Goal: Information Seeking & Learning: Learn about a topic

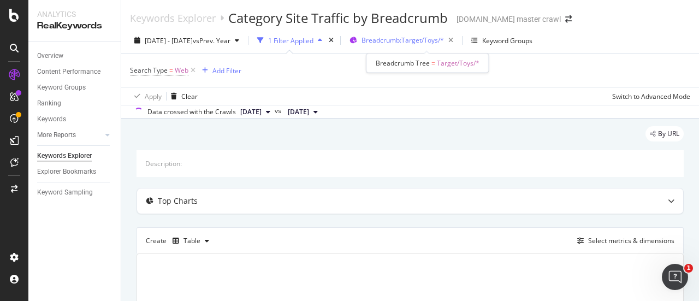
click at [444, 44] on span "Breadcrumb: Target/Toys/*" at bounding box center [402, 39] width 82 height 9
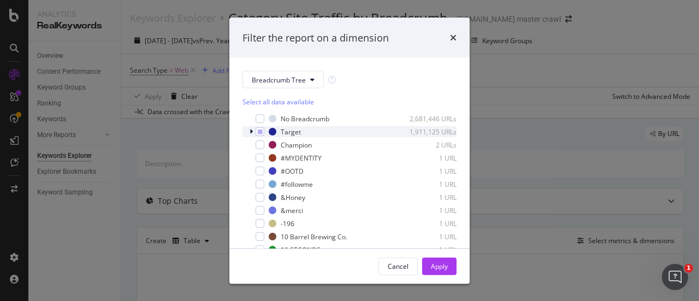
click at [250, 132] on icon "modal" at bounding box center [251, 131] width 3 height 7
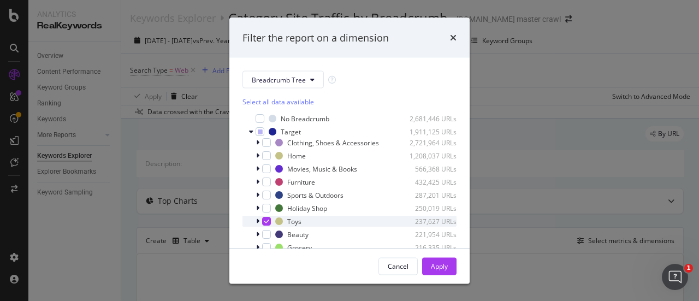
click at [257, 224] on icon "modal" at bounding box center [257, 221] width 3 height 7
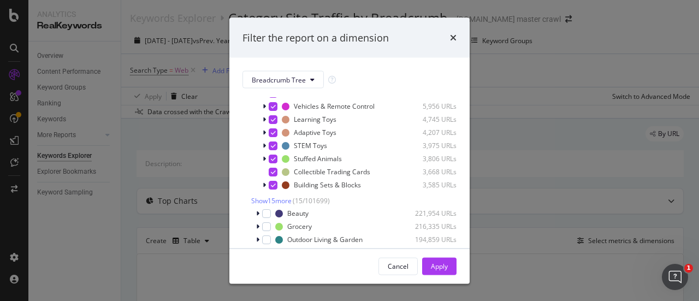
scroll to position [242, 0]
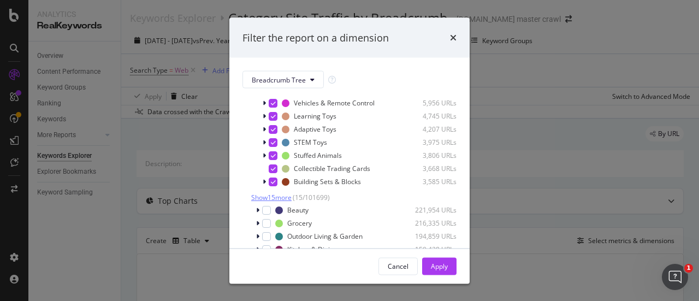
click at [286, 201] on span "Show 15 more" at bounding box center [271, 196] width 40 height 9
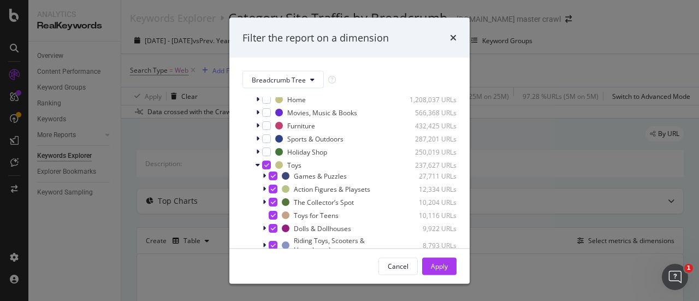
scroll to position [54, 0]
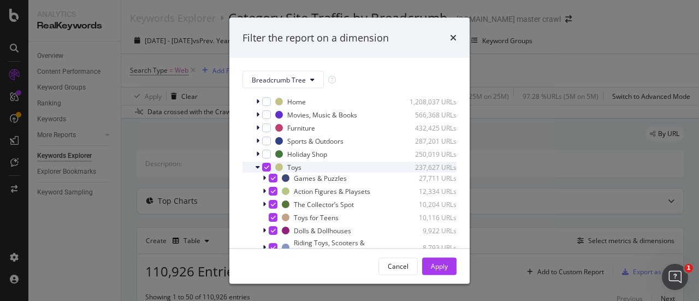
click at [260, 173] on div "modal" at bounding box center [259, 167] width 7 height 11
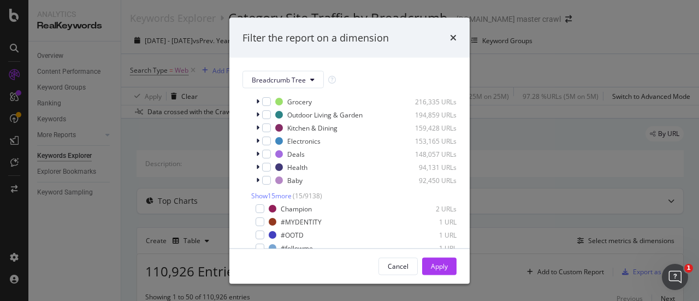
scroll to position [146, 0]
click at [285, 200] on span "Show 15 more" at bounding box center [271, 195] width 40 height 9
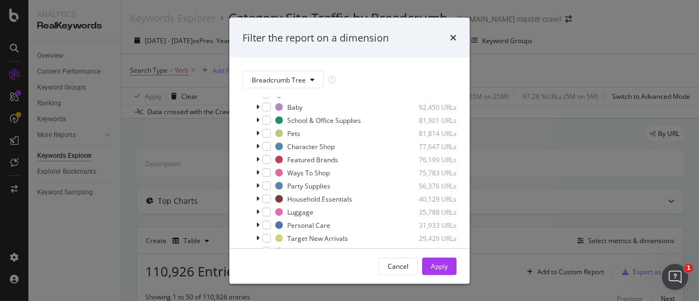
scroll to position [248, 0]
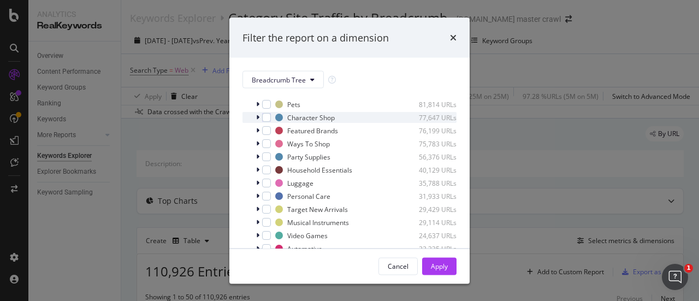
click at [258, 121] on icon "modal" at bounding box center [257, 117] width 3 height 7
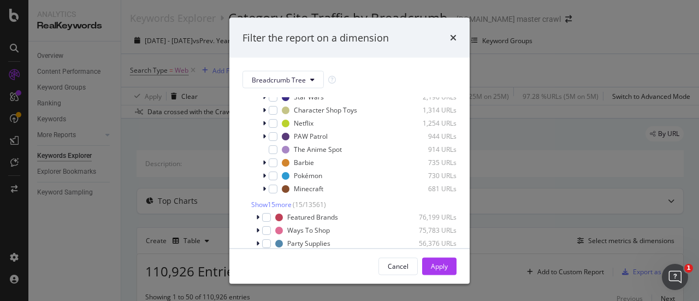
scroll to position [380, 0]
click at [269, 208] on span "Show 15 more" at bounding box center [271, 203] width 40 height 9
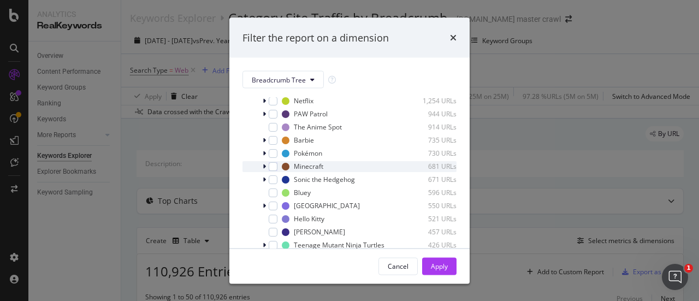
scroll to position [432, 0]
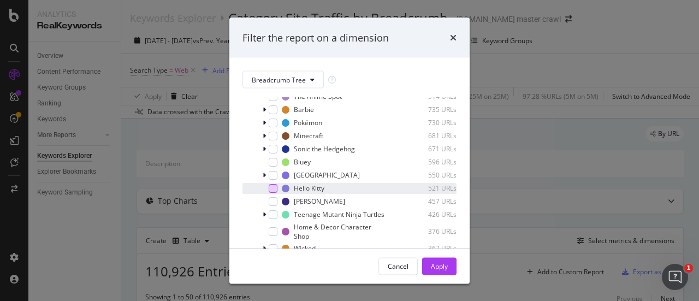
click at [272, 192] on div "modal" at bounding box center [273, 187] width 9 height 9
click at [443, 263] on div "Apply" at bounding box center [439, 265] width 17 height 9
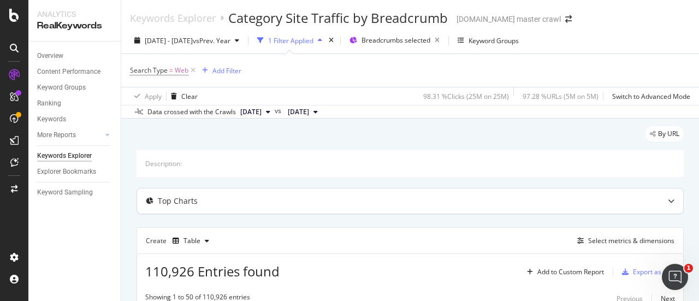
click at [668, 199] on icon at bounding box center [671, 201] width 7 height 7
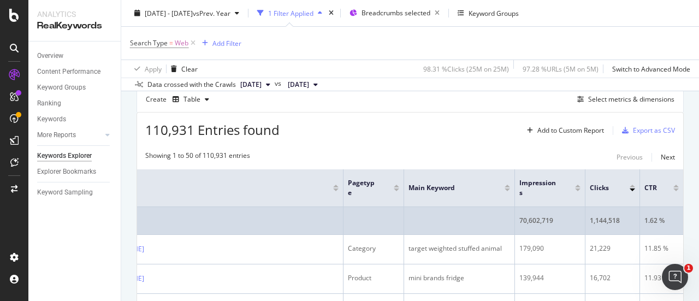
scroll to position [342, 0]
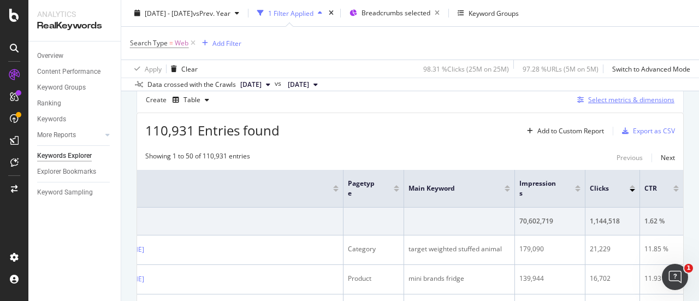
click at [614, 96] on div "Select metrics & dimensions" at bounding box center [631, 99] width 86 height 9
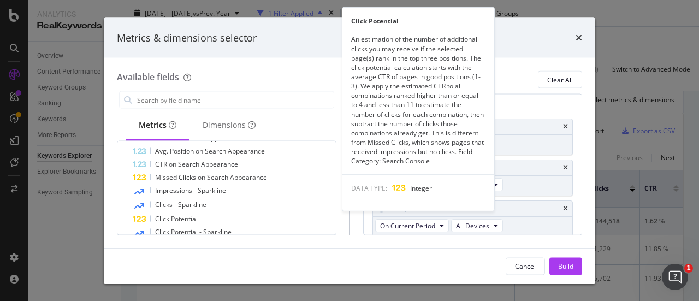
scroll to position [249, 0]
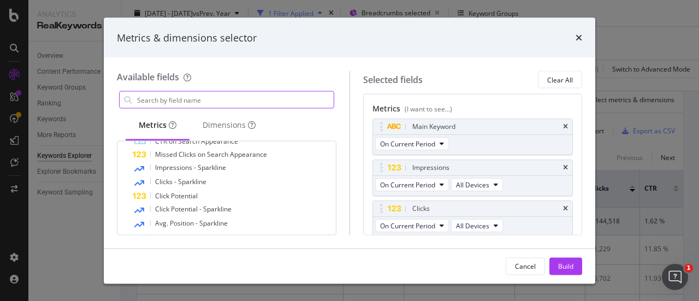
click at [191, 101] on input "modal" at bounding box center [235, 100] width 198 height 16
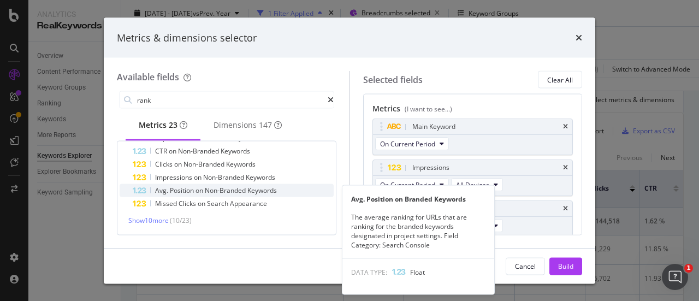
scroll to position [0, 0]
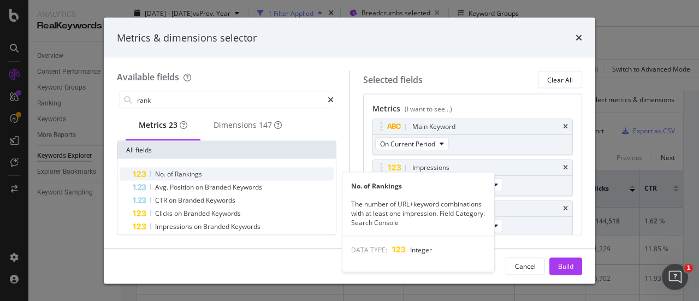
type input "rank"
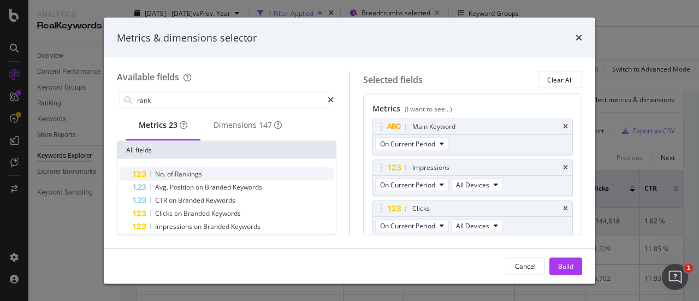
click at [197, 176] on span "Rankings" at bounding box center [188, 173] width 27 height 9
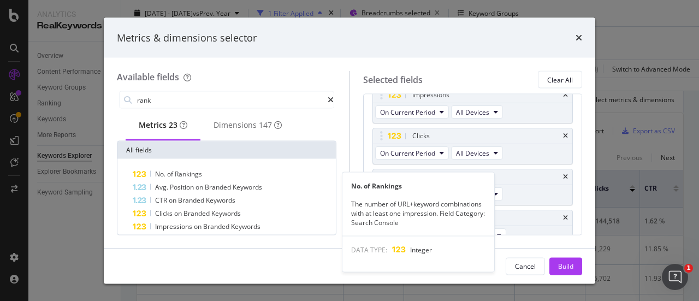
scroll to position [82, 0]
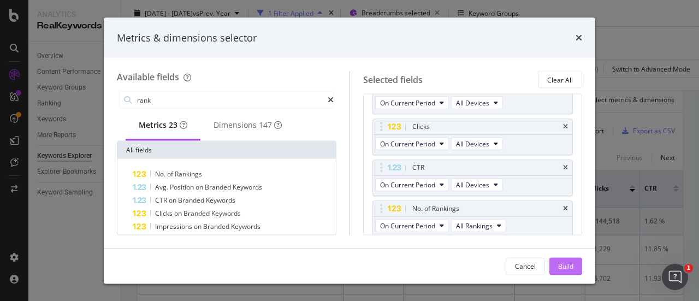
click at [568, 263] on div "Build" at bounding box center [565, 265] width 15 height 9
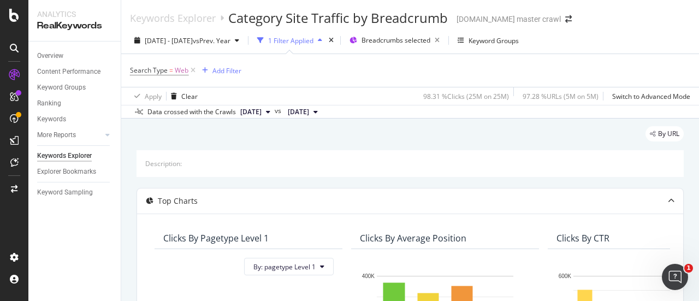
click at [313, 38] on div "1 Filter Applied" at bounding box center [290, 40] width 45 height 9
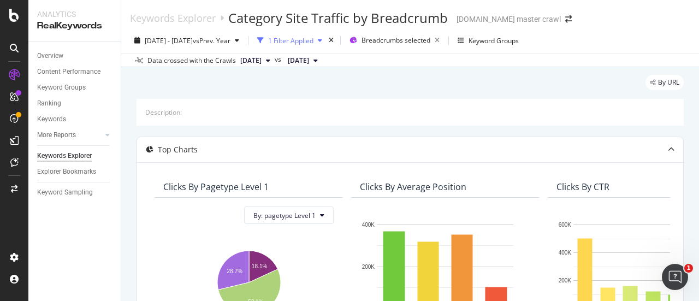
click at [313, 38] on div "1 Filter Applied" at bounding box center [290, 40] width 45 height 9
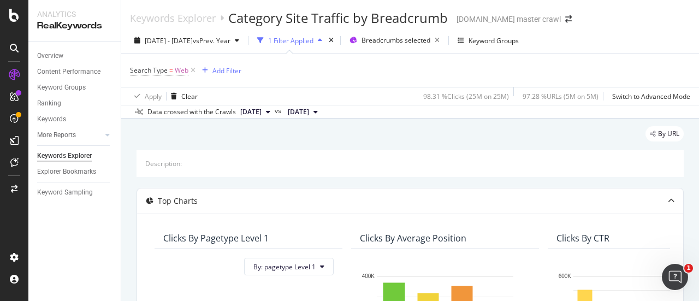
click at [313, 39] on div "1 Filter Applied" at bounding box center [290, 40] width 45 height 9
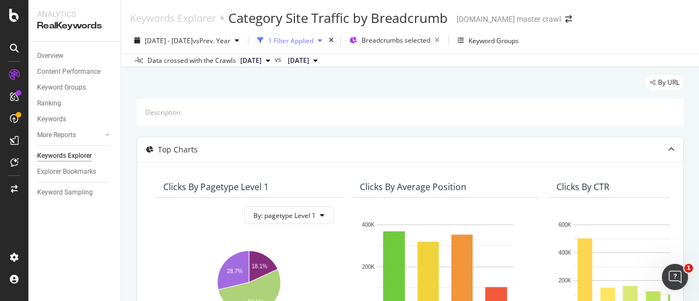
click at [264, 40] on icon "button" at bounding box center [260, 40] width 7 height 7
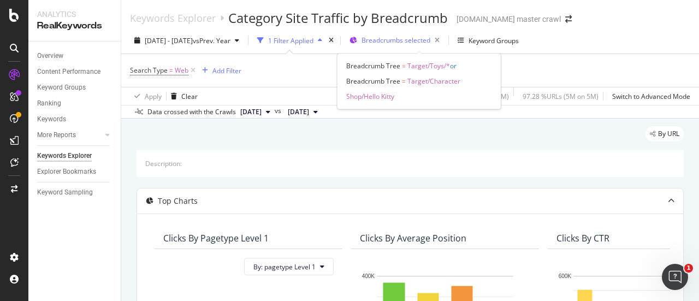
click at [421, 42] on span "Breadcrumbs selected" at bounding box center [395, 39] width 69 height 9
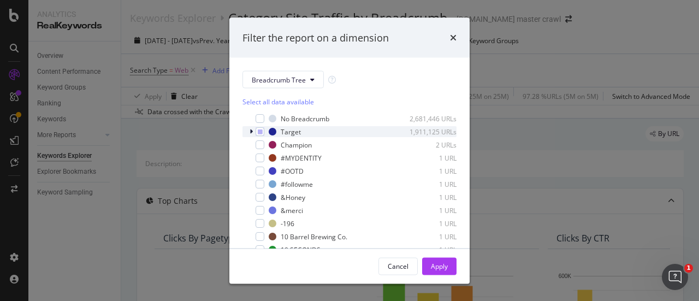
click at [250, 131] on icon "modal" at bounding box center [251, 131] width 3 height 7
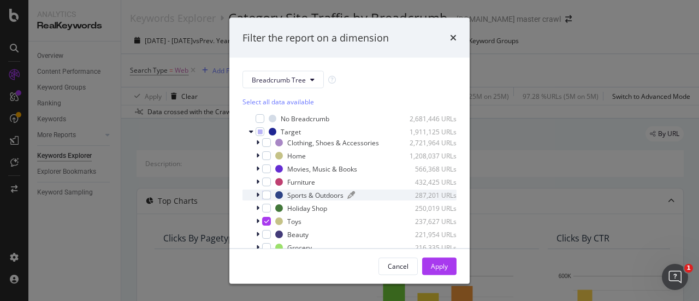
scroll to position [78, 0]
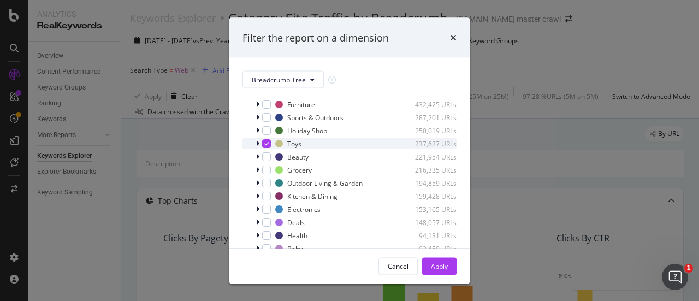
click at [259, 147] on icon "modal" at bounding box center [257, 143] width 3 height 7
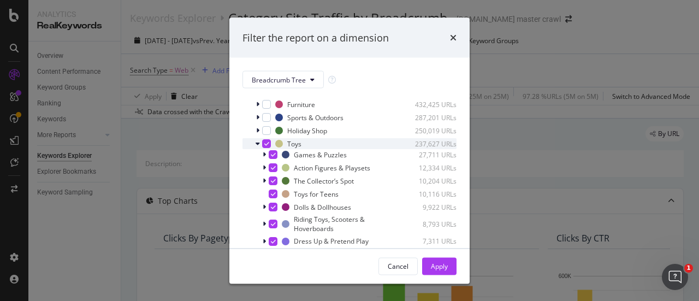
click at [265, 146] on icon "modal" at bounding box center [266, 143] width 5 height 5
click at [441, 262] on div "Apply" at bounding box center [439, 265] width 17 height 9
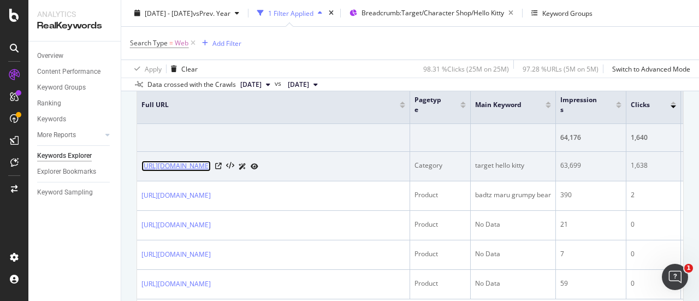
click at [211, 168] on link "[URL][DOMAIN_NAME]" at bounding box center [175, 166] width 69 height 11
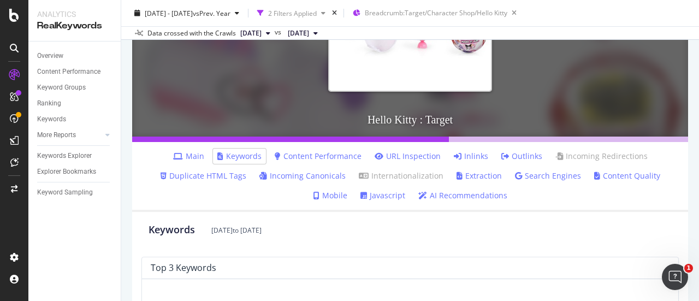
click at [441, 206] on ul "Main Keywords Content Performance URL Inspection Inlinks Outlinks Incoming Redi…" at bounding box center [410, 177] width 556 height 70
